Goal: Information Seeking & Learning: Learn about a topic

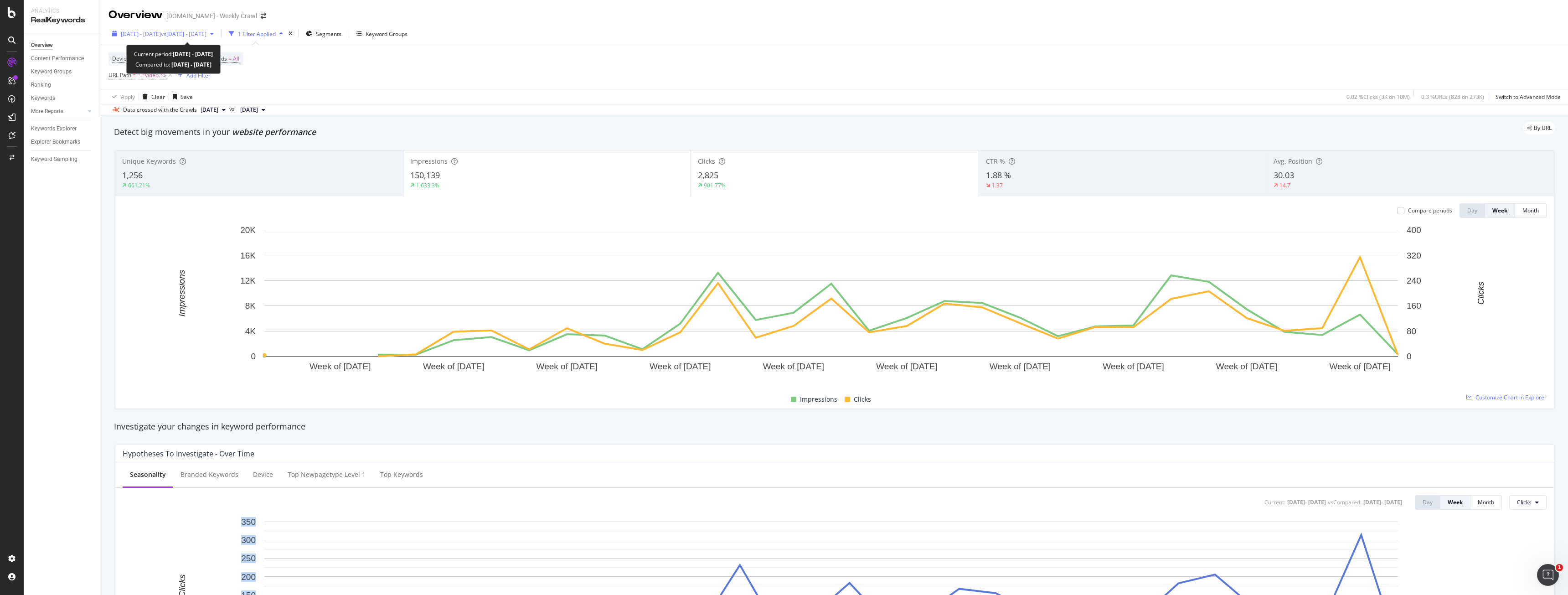
click at [206, 35] on span "vs [DATE] - [DATE]" at bounding box center [183, 33] width 46 height 8
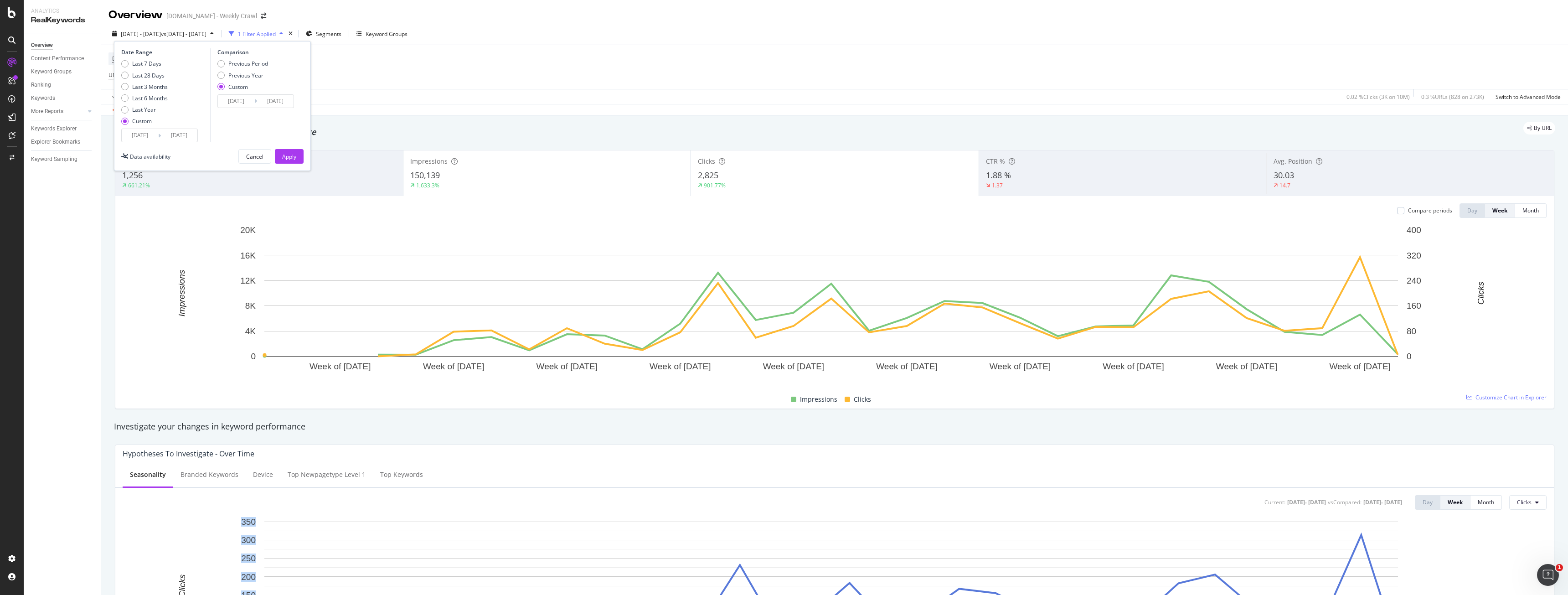
click at [146, 139] on input "[DATE]" at bounding box center [140, 135] width 37 height 13
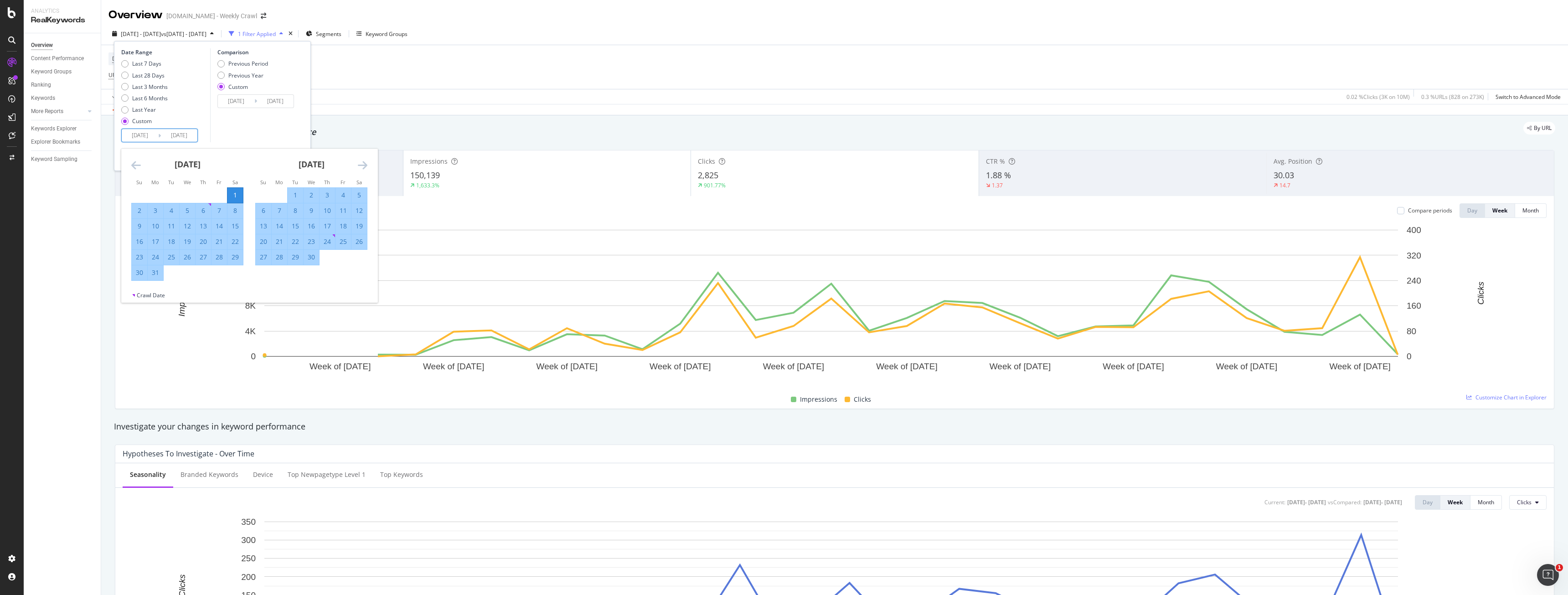
click at [359, 168] on icon "Move forward to switch to the next month." at bounding box center [363, 165] width 10 height 11
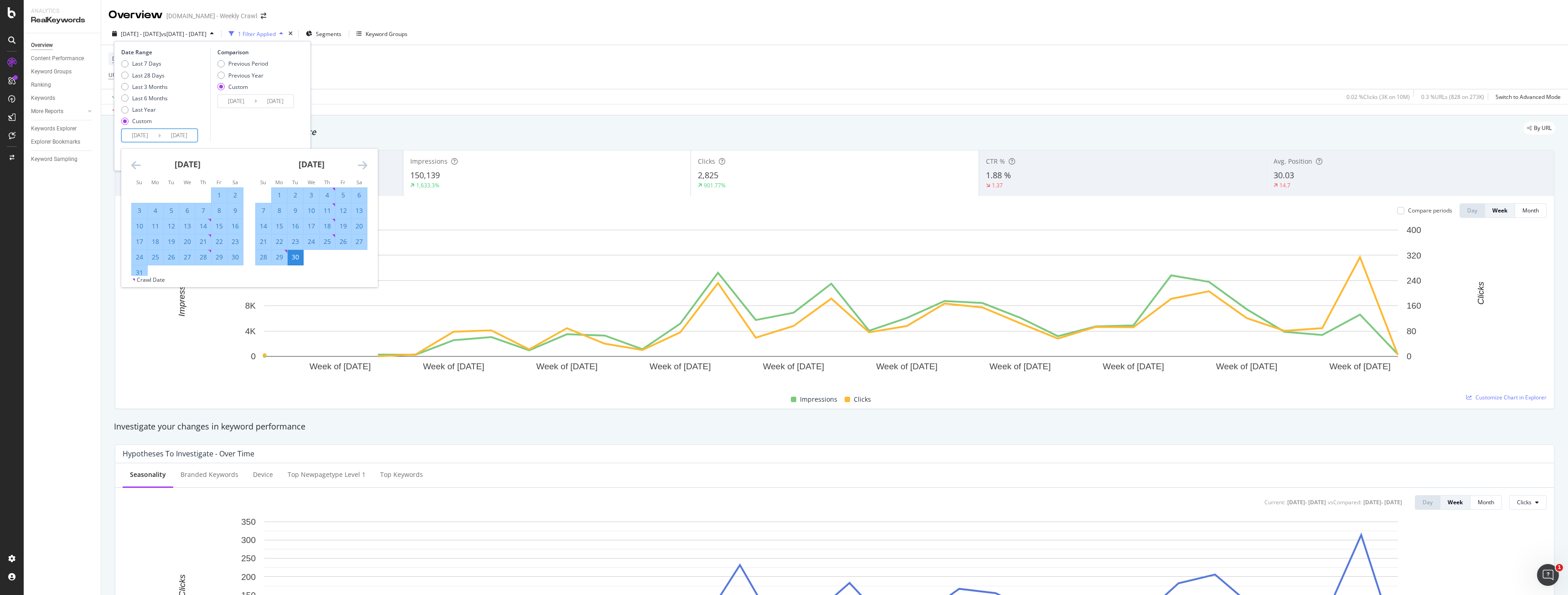
click at [359, 168] on icon "Move forward to switch to the next month." at bounding box center [363, 165] width 10 height 11
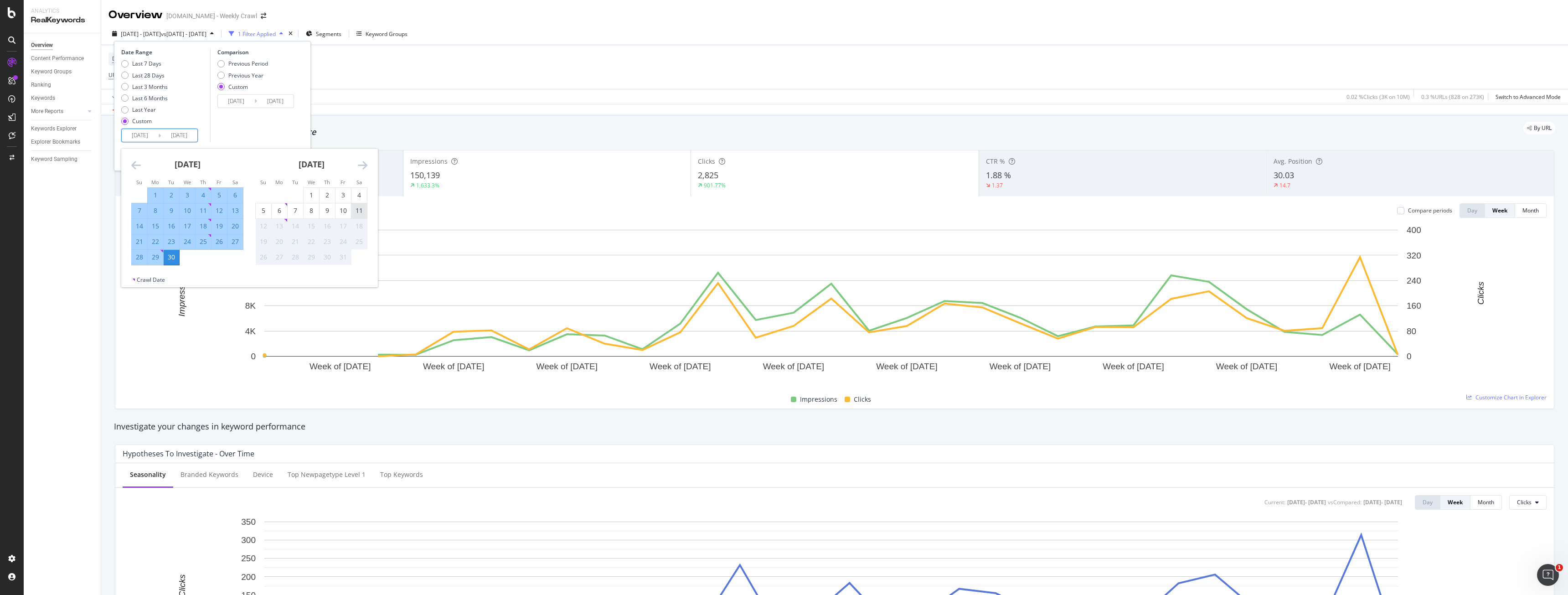
click at [359, 216] on div "11" at bounding box center [359, 211] width 15 height 15
click at [347, 213] on div "10" at bounding box center [343, 210] width 15 height 9
type input "[DATE]"
click at [355, 213] on div "11" at bounding box center [359, 210] width 15 height 9
type input "[DATE]"
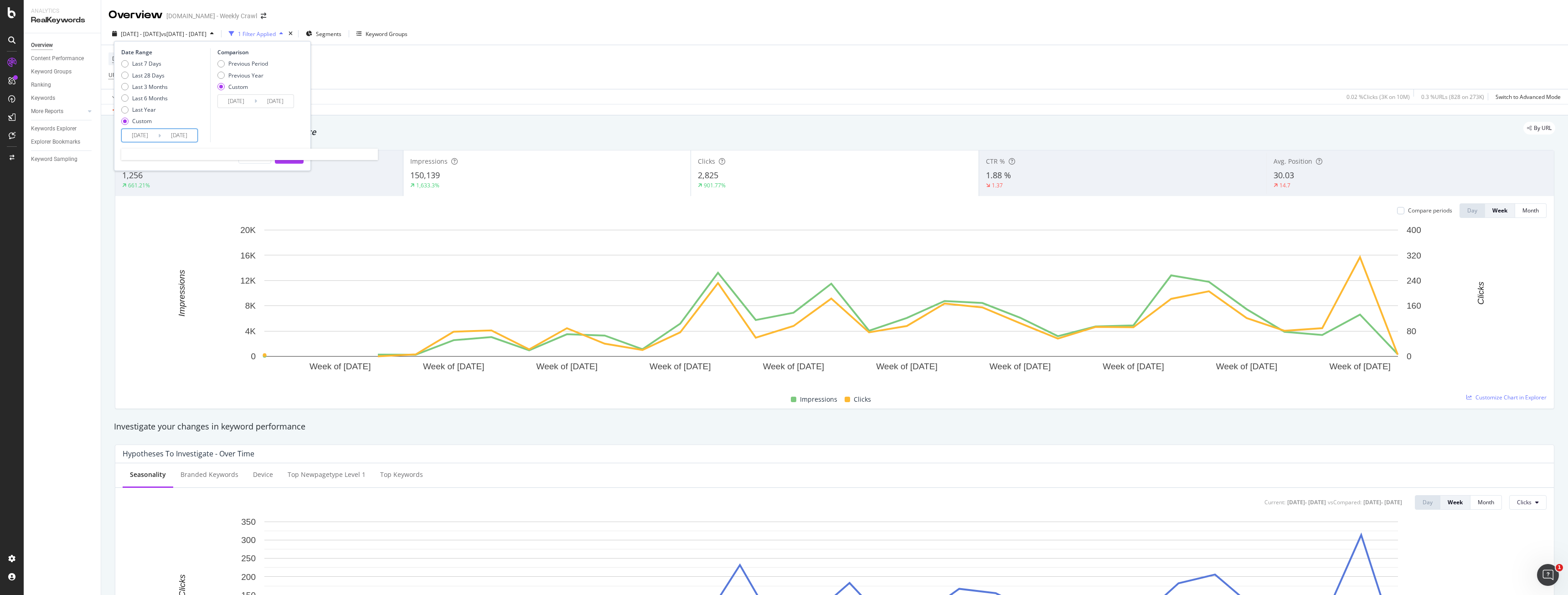
click at [147, 133] on input "[DATE]" at bounding box center [140, 135] width 37 height 13
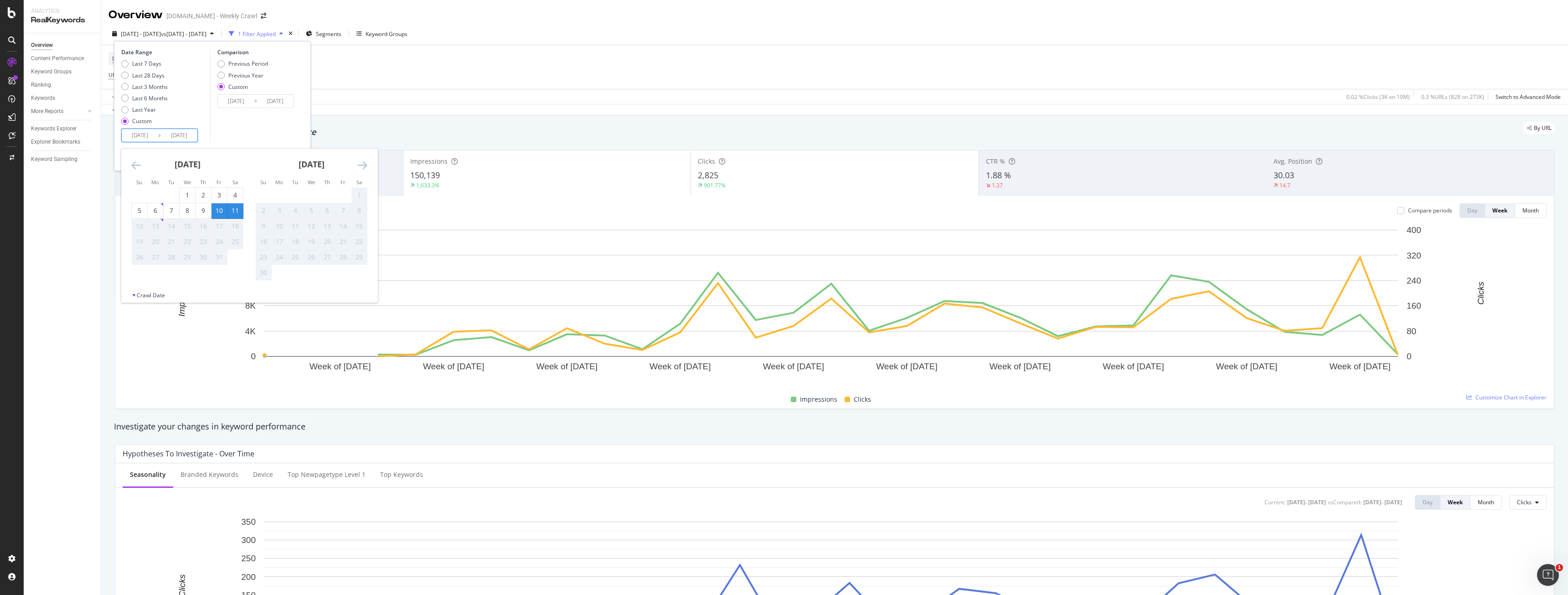
click at [241, 117] on div "Comparison Previous Period Previous Year Custom [DATE] Navigate forward to inte…" at bounding box center [253, 95] width 86 height 94
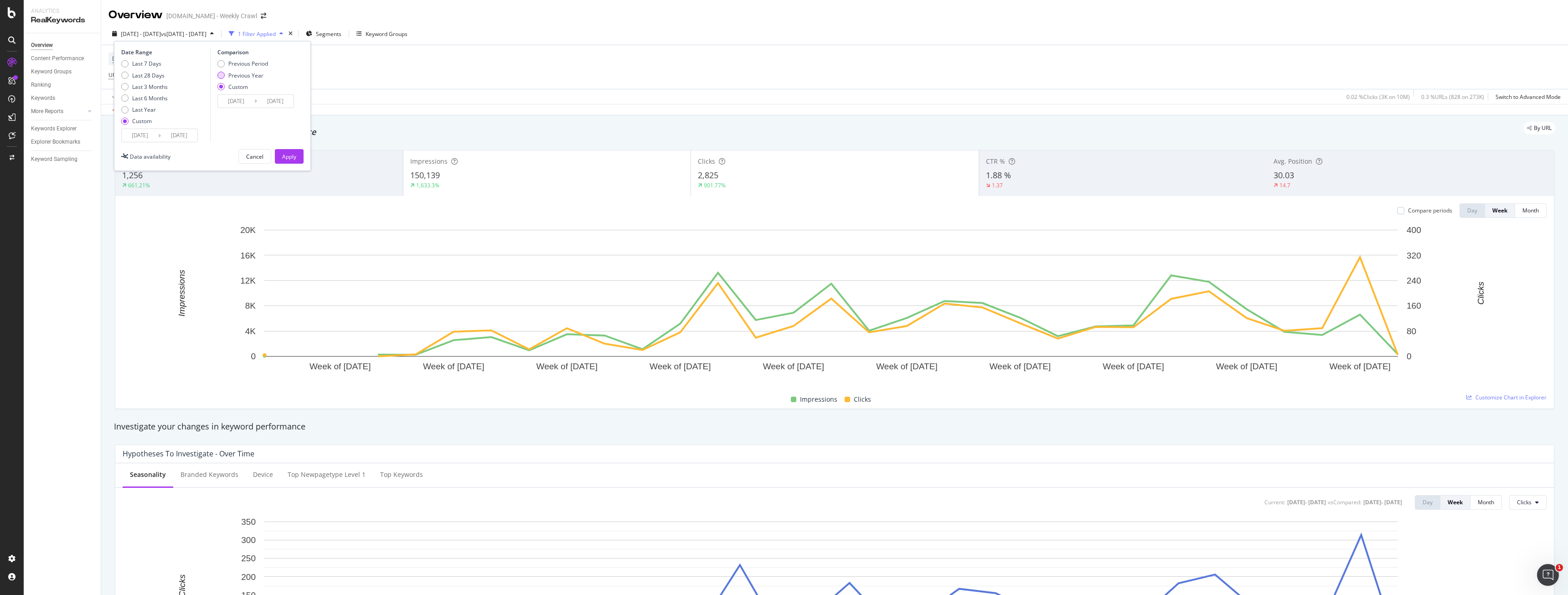
click at [224, 76] on div "Previous Year" at bounding box center [221, 76] width 7 height 7
type input "[DATE]"
click at [165, 141] on input "[DATE]" at bounding box center [179, 135] width 37 height 13
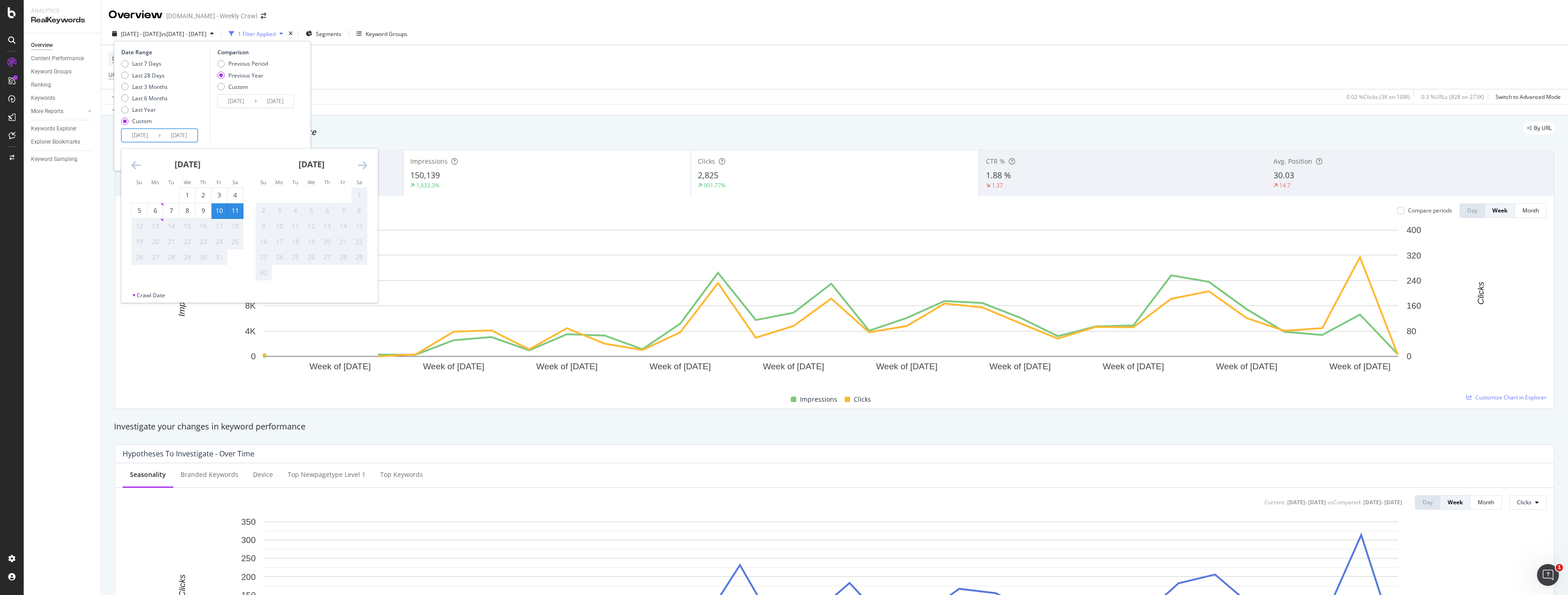
click at [236, 130] on div "Comparison Previous Period Previous Year Custom [DATE] Navigate forward to inte…" at bounding box center [253, 95] width 86 height 94
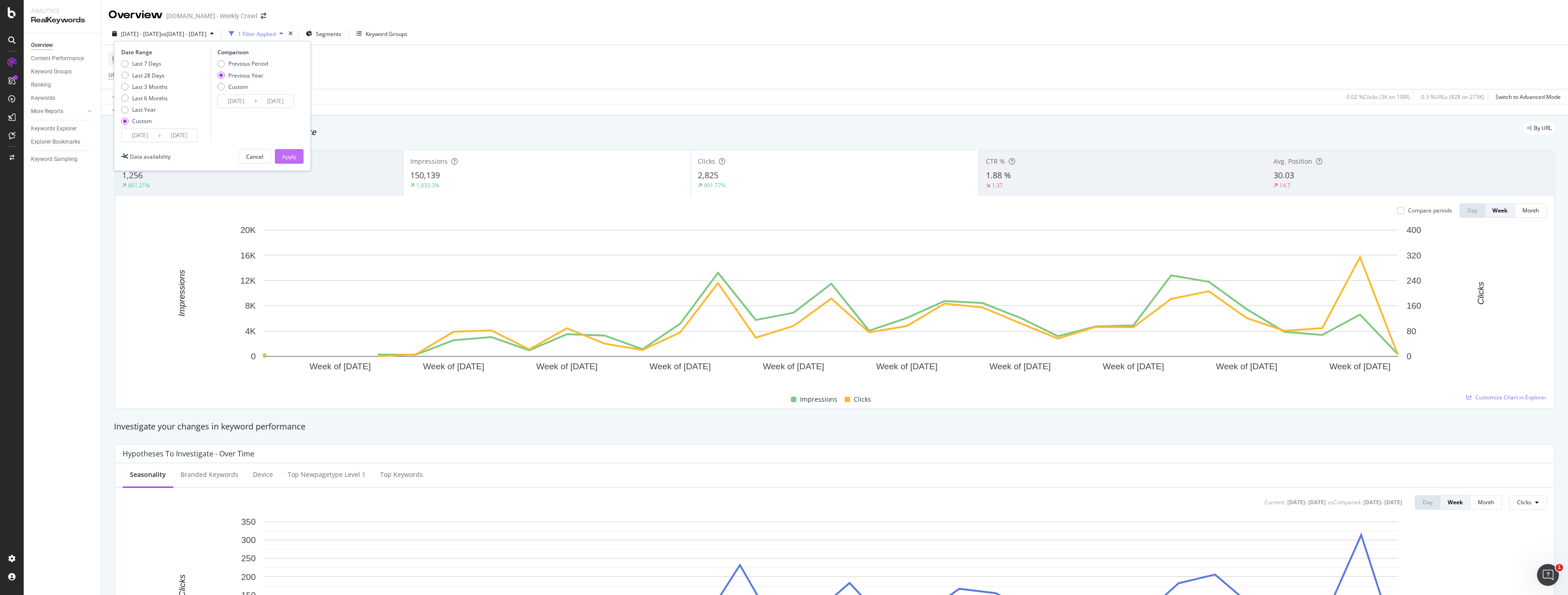
click at [299, 157] on button "Apply" at bounding box center [289, 157] width 29 height 15
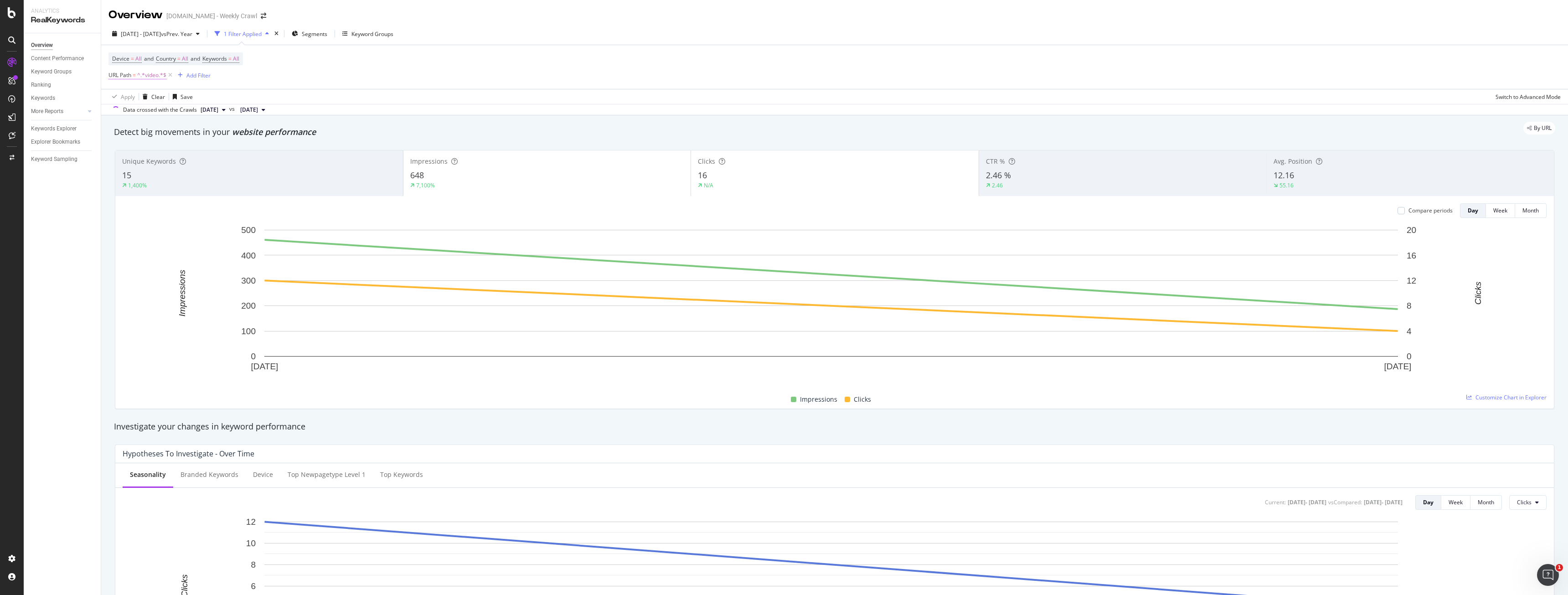
click at [152, 77] on span "^.*video.*$" at bounding box center [152, 75] width 29 height 13
click at [282, 90] on div "Apply Clear Save 0.01 % Clicks ( 16 on 108K ) 0.64 % URLs ( 44 on 7K ) Switch t…" at bounding box center [835, 96] width 1467 height 15
click at [172, 73] on icon at bounding box center [170, 75] width 8 height 9
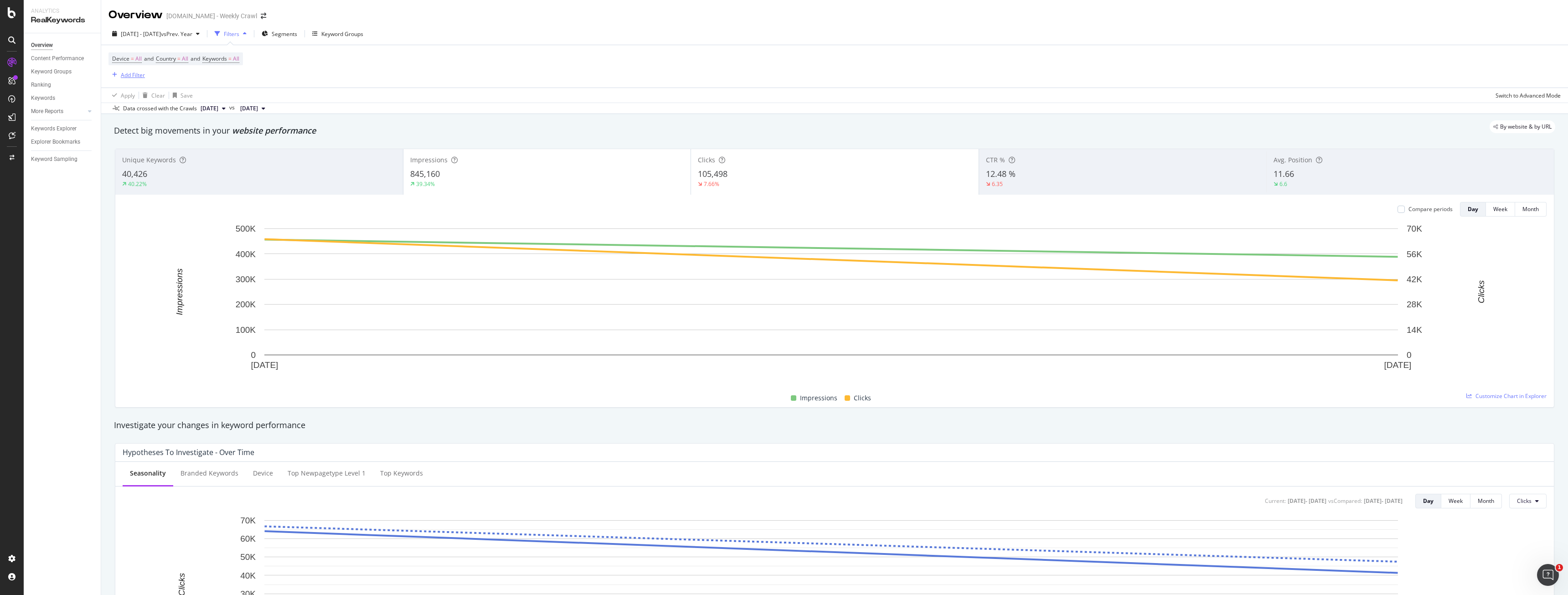
click at [128, 73] on div "Add Filter" at bounding box center [133, 75] width 24 height 8
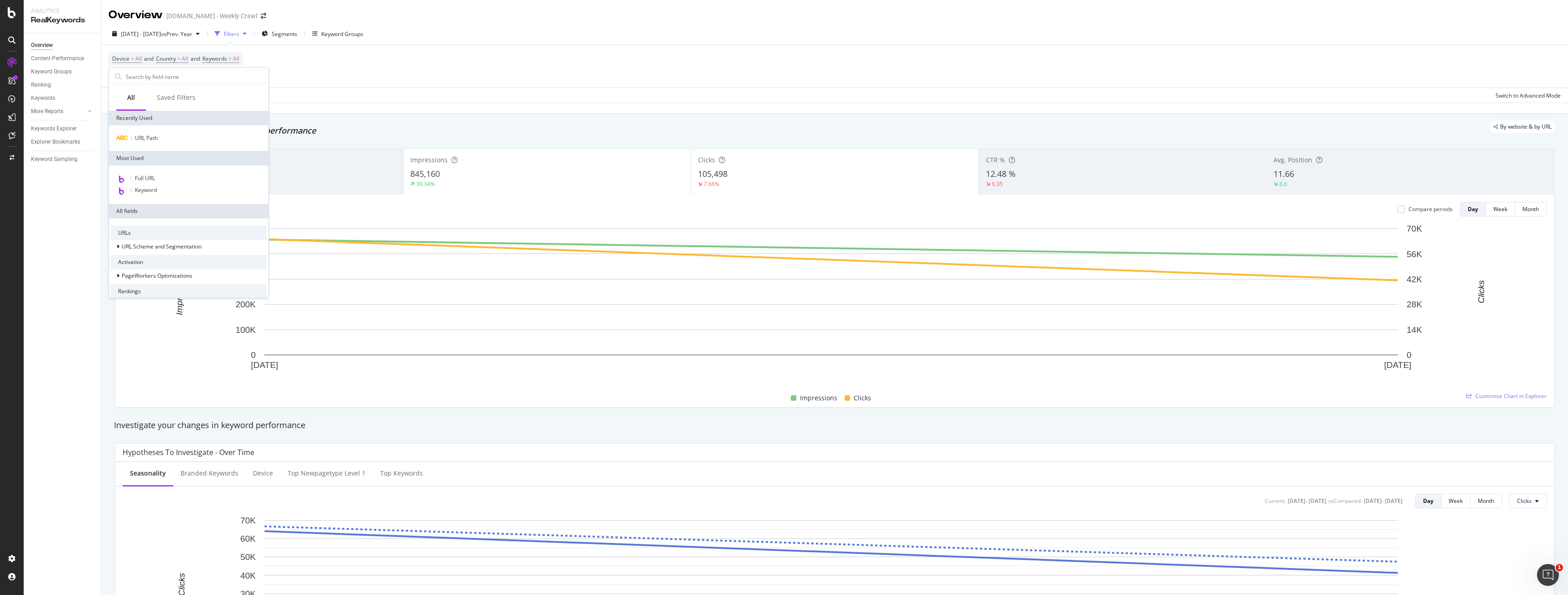
click at [159, 197] on div "Full URL Keyword" at bounding box center [189, 185] width 159 height 38
click at [159, 188] on div "Keyword" at bounding box center [189, 190] width 156 height 12
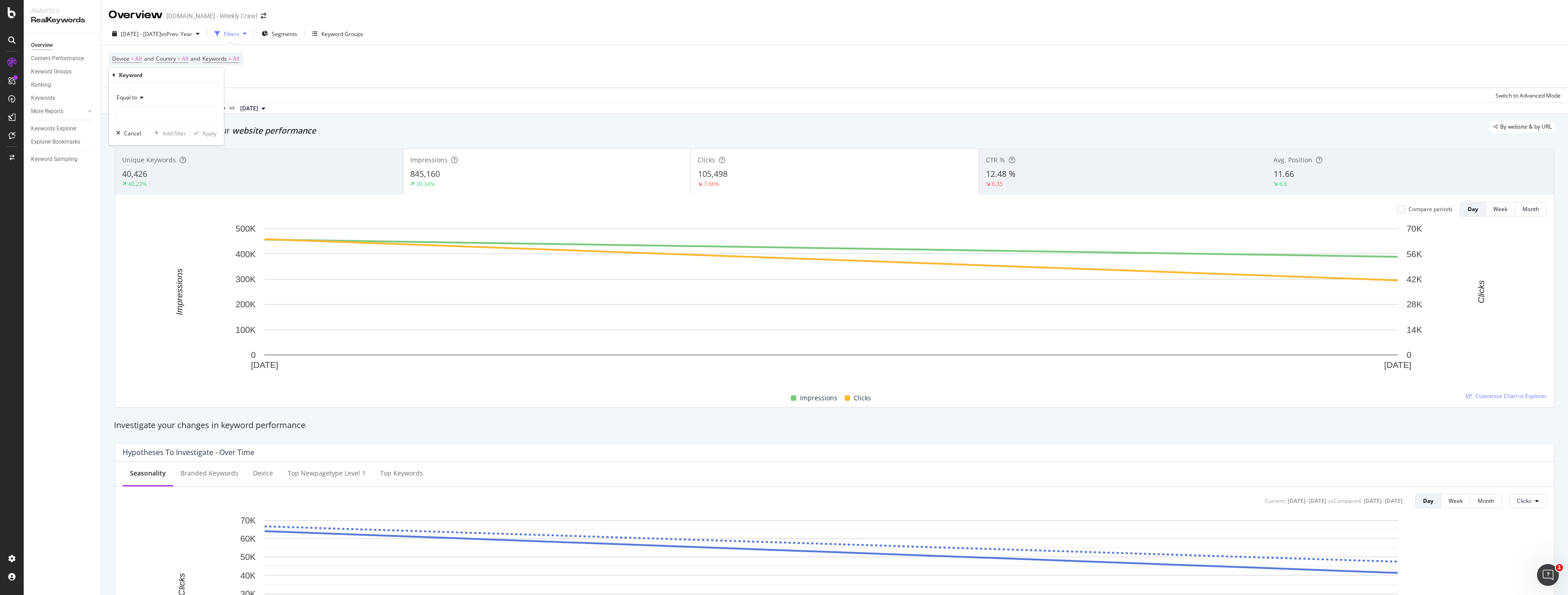
click at [135, 97] on span "Equal to" at bounding box center [127, 97] width 21 height 8
click at [168, 202] on div "Doesn't contain" at bounding box center [167, 199] width 97 height 12
click at [161, 114] on input "text" at bounding box center [166, 114] width 99 height 15
type input "election"
click at [205, 133] on div "Apply" at bounding box center [209, 133] width 14 height 8
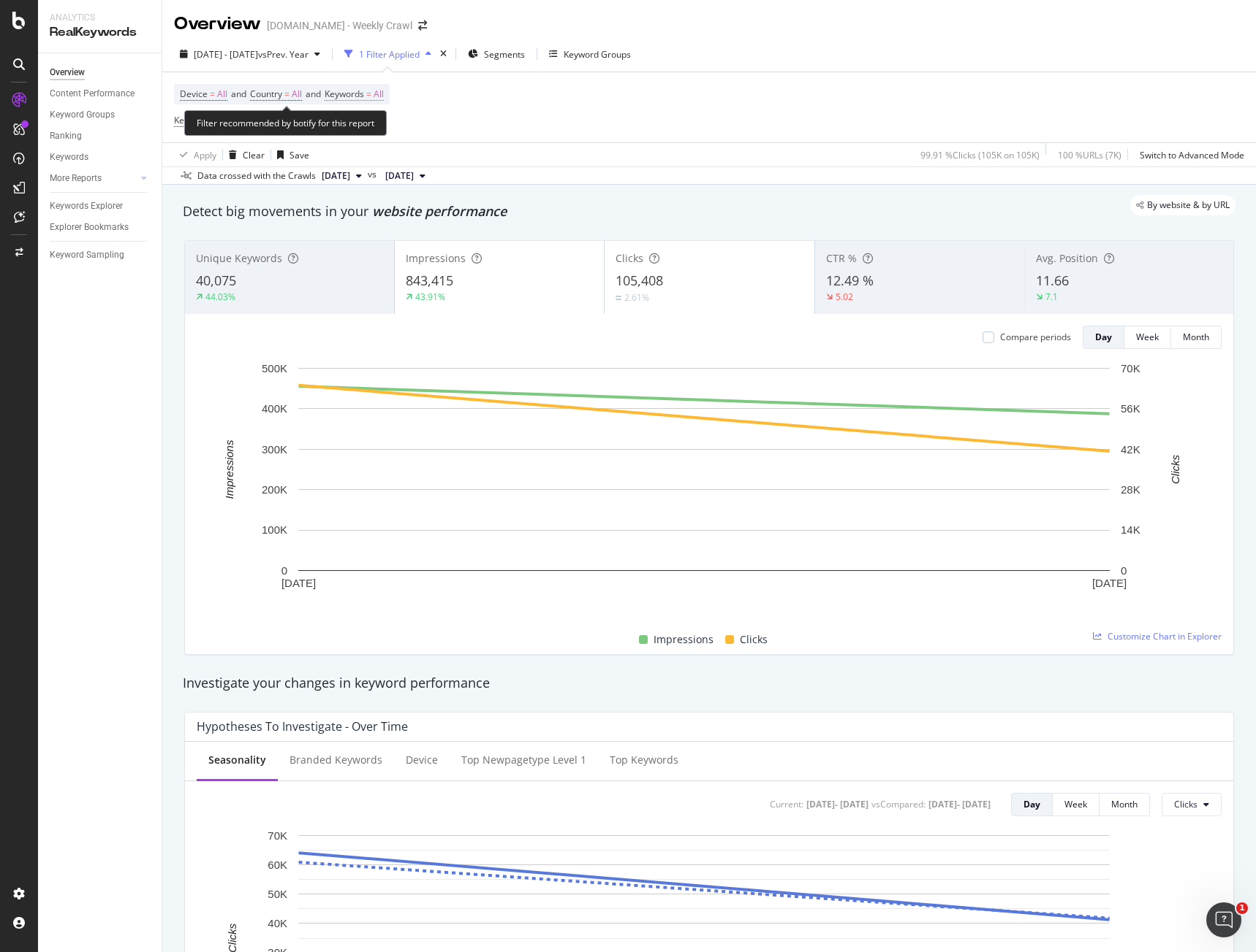
click at [371, 88] on span "=" at bounding box center [368, 94] width 5 height 13
click at [378, 127] on div "button" at bounding box center [371, 128] width 18 height 9
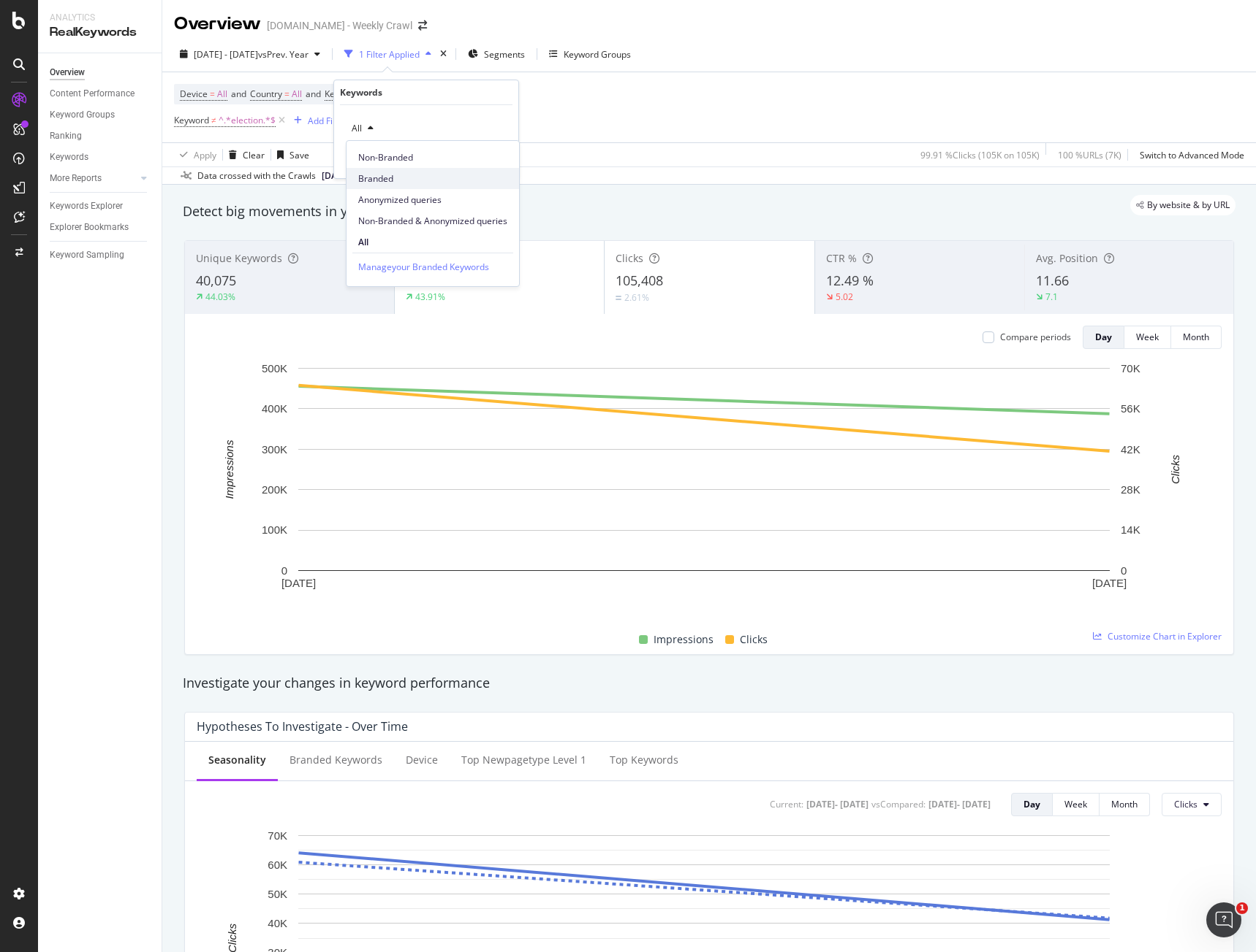
click at [386, 176] on span "Branded" at bounding box center [432, 178] width 149 height 13
click at [507, 155] on div "Branded Cancel Add filter Apply" at bounding box center [425, 141] width 184 height 73
click at [494, 158] on div "Apply" at bounding box center [495, 159] width 22 height 13
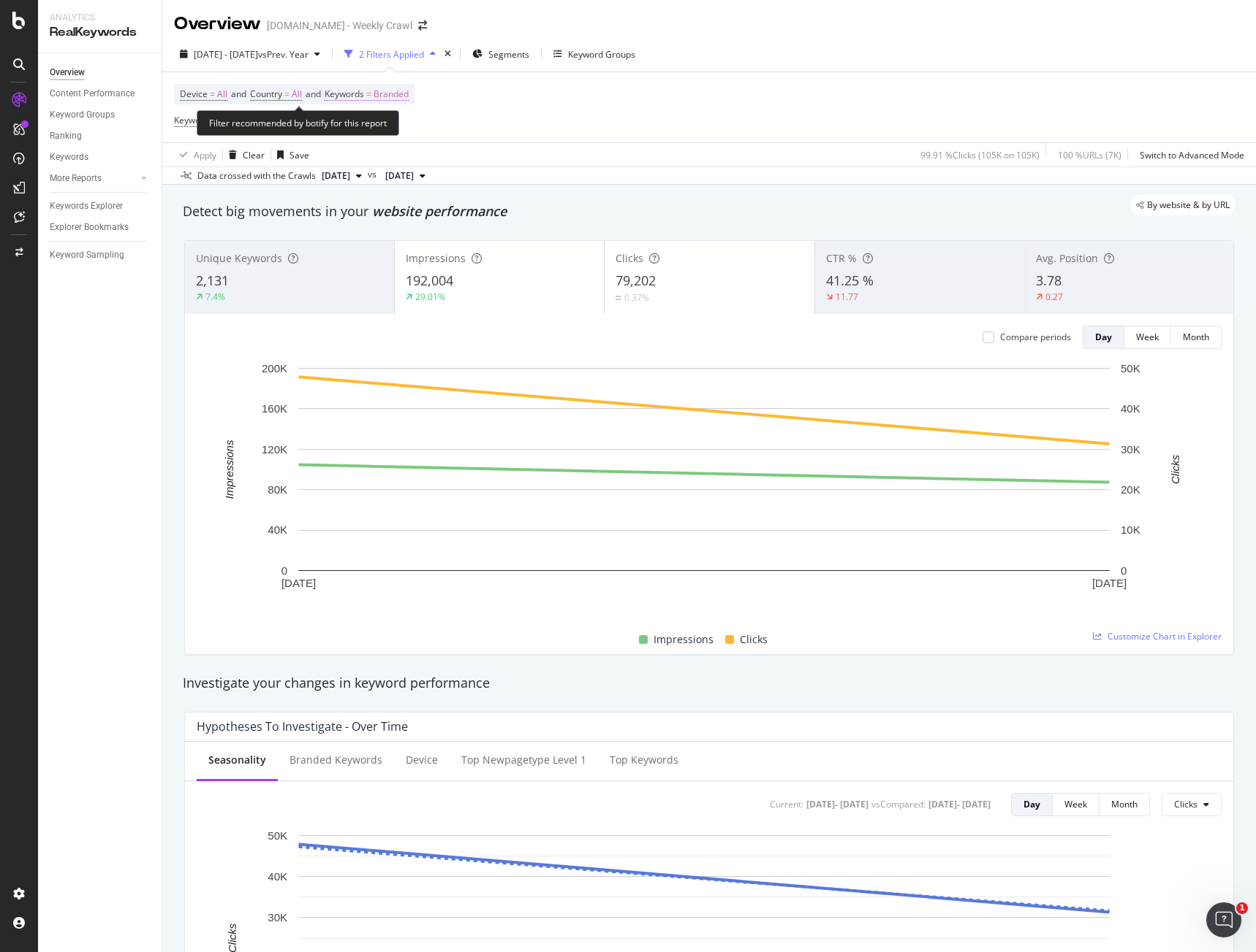
click at [402, 87] on span "Branded" at bounding box center [391, 94] width 35 height 20
click at [398, 137] on div "Branded" at bounding box center [375, 129] width 59 height 21
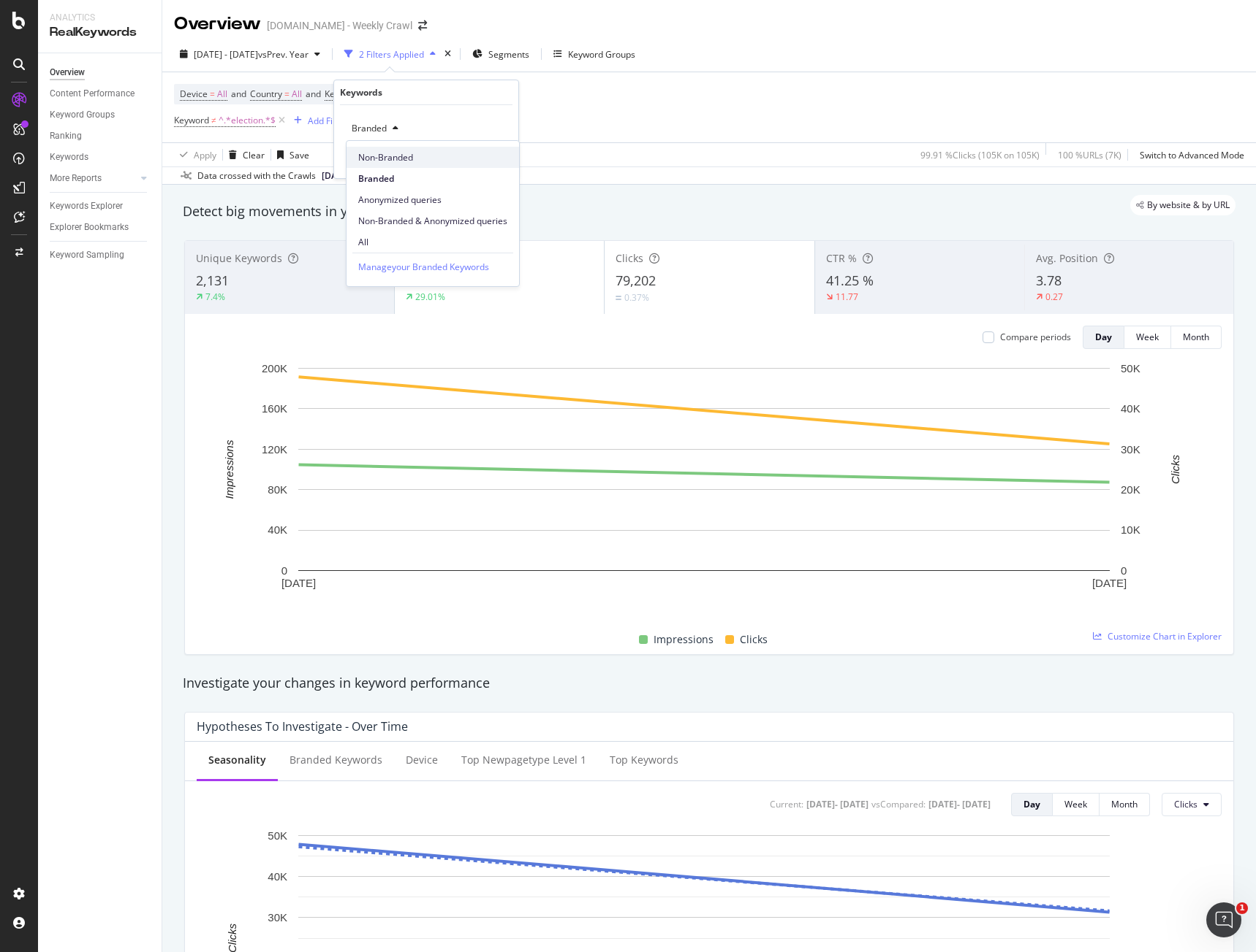
click at [371, 153] on span "Non-Branded" at bounding box center [432, 157] width 149 height 13
click at [495, 158] on div "Apply" at bounding box center [495, 159] width 22 height 13
